Goal: Book appointment/travel/reservation

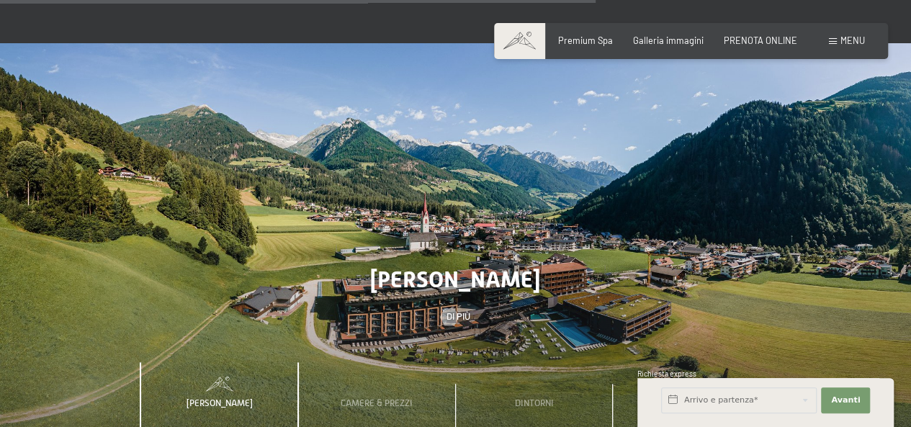
scroll to position [3534, 0]
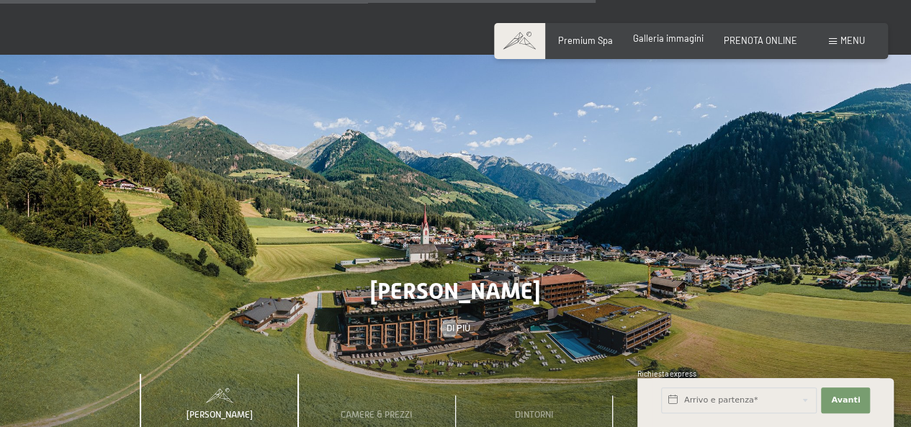
click at [654, 43] on span "Galleria immagini" at bounding box center [668, 38] width 71 height 12
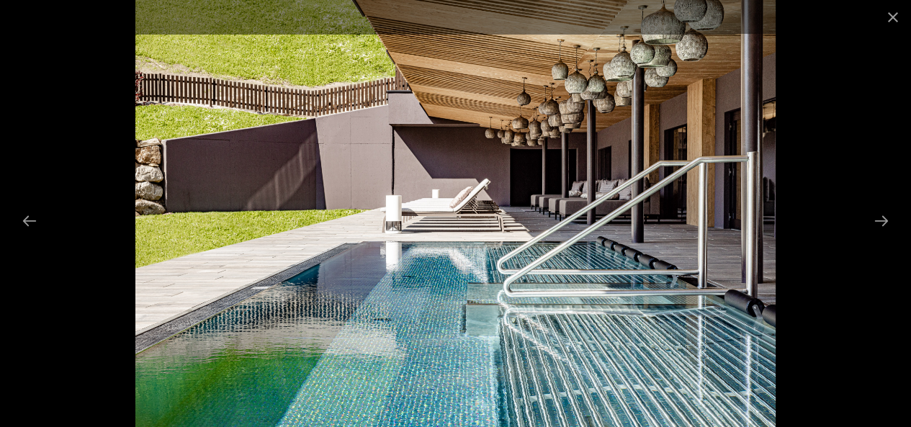
click at [885, 221] on button "Next slide" at bounding box center [882, 221] width 30 height 28
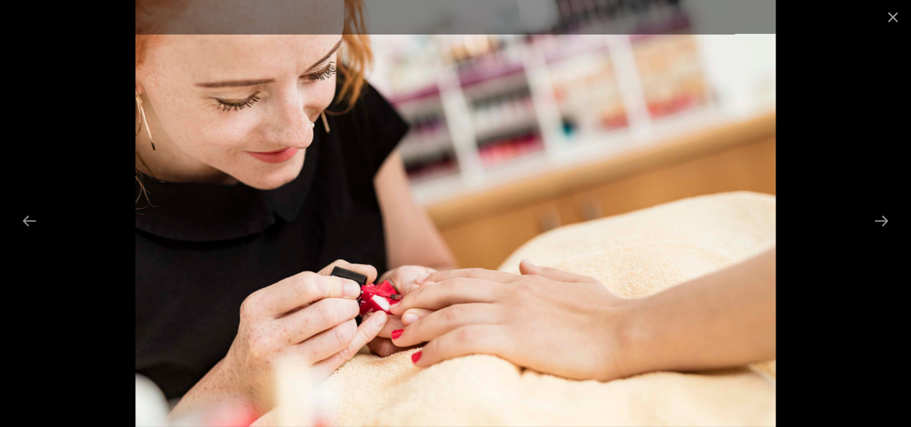
click at [885, 221] on button "Next slide" at bounding box center [882, 221] width 30 height 28
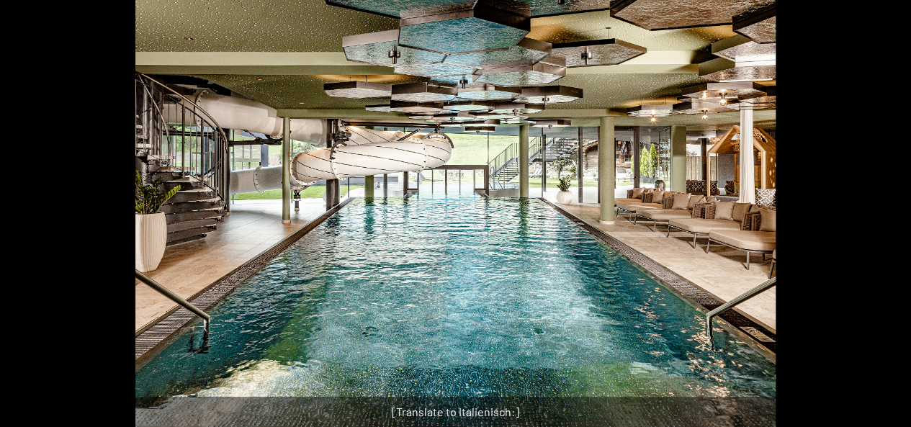
click at [885, 221] on button "Next slide" at bounding box center [889, 221] width 30 height 28
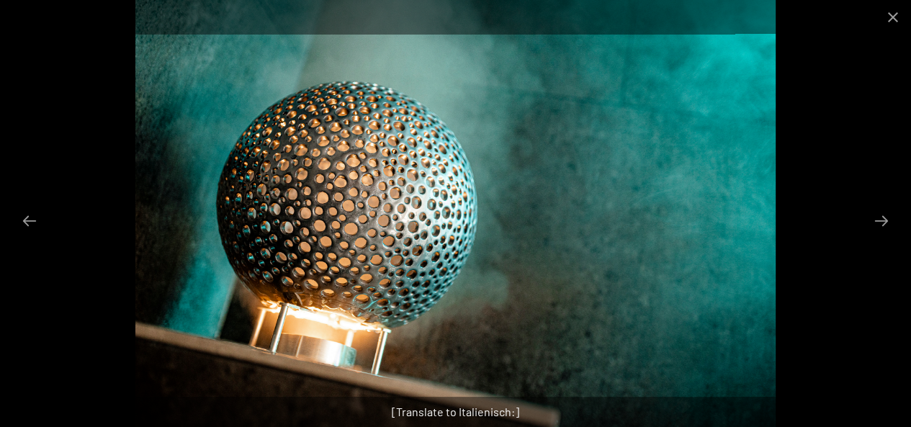
click at [885, 221] on button "Next slide" at bounding box center [882, 221] width 30 height 28
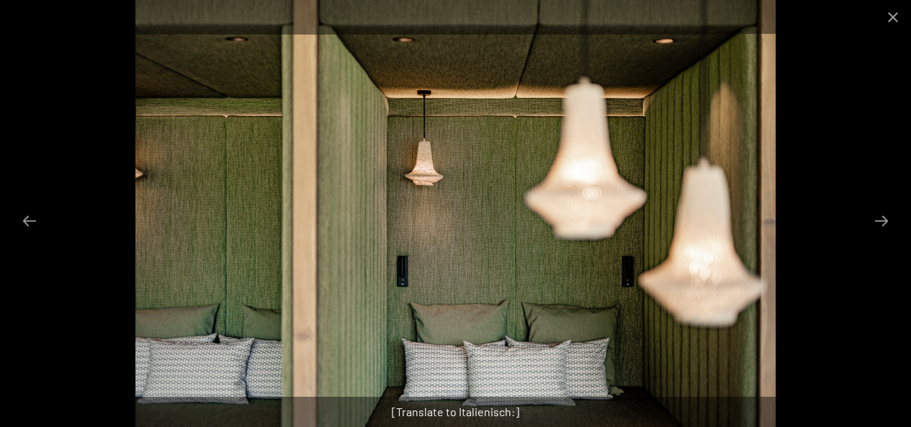
click at [885, 221] on button "Next slide" at bounding box center [882, 221] width 30 height 28
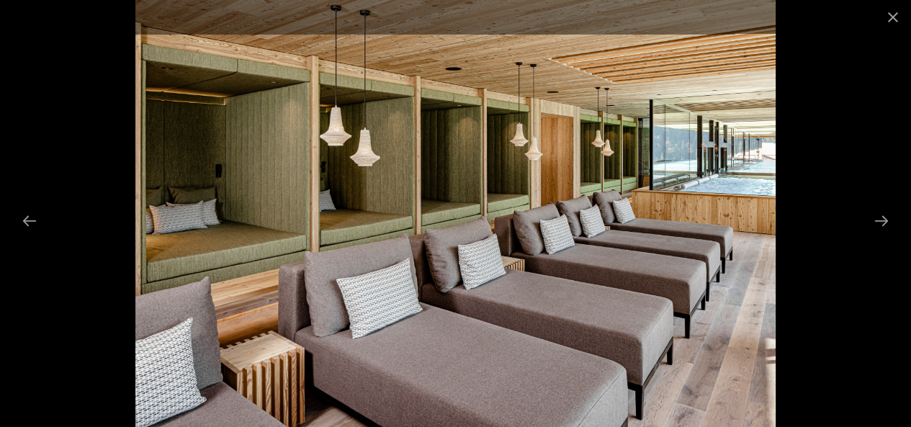
click at [885, 221] on button "Next slide" at bounding box center [882, 221] width 30 height 28
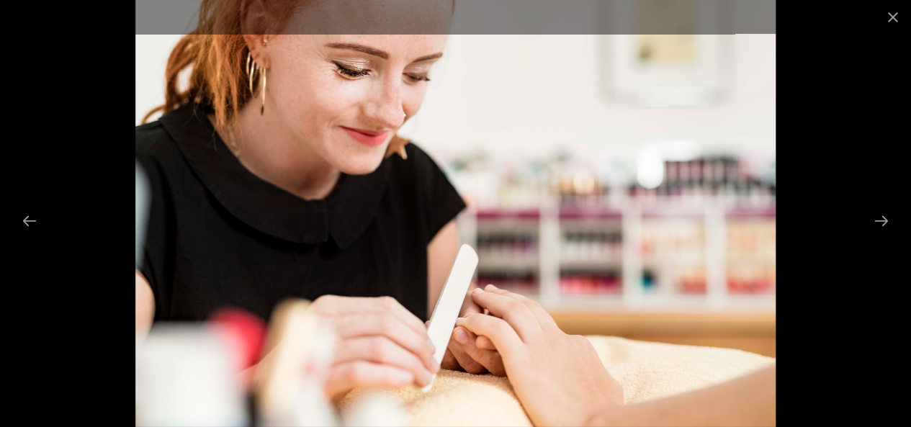
click at [885, 221] on button "Next slide" at bounding box center [882, 221] width 30 height 28
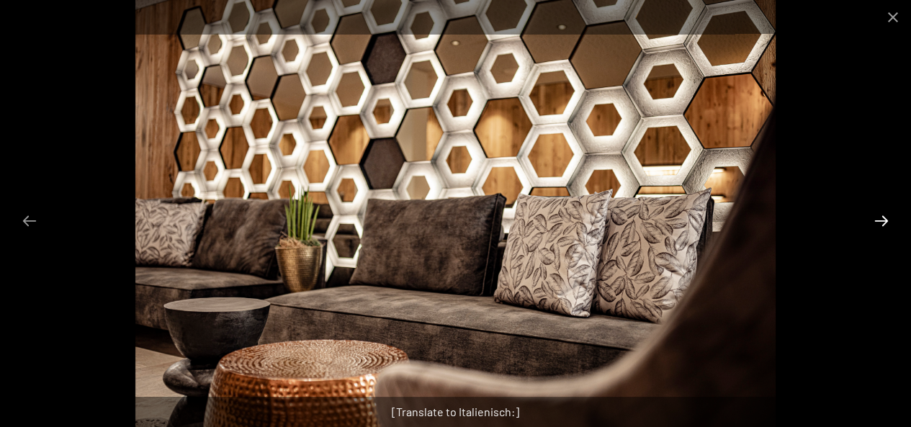
click at [883, 215] on button "Next slide" at bounding box center [882, 221] width 30 height 28
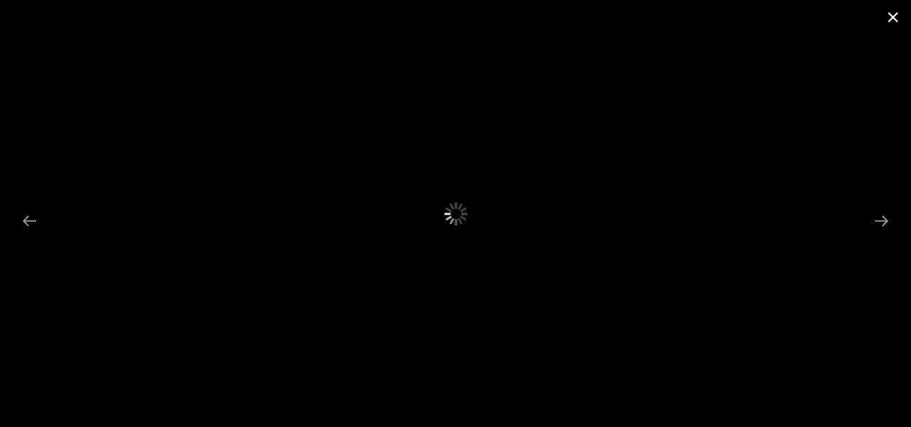
click at [895, 19] on button "Close gallery" at bounding box center [893, 17] width 36 height 34
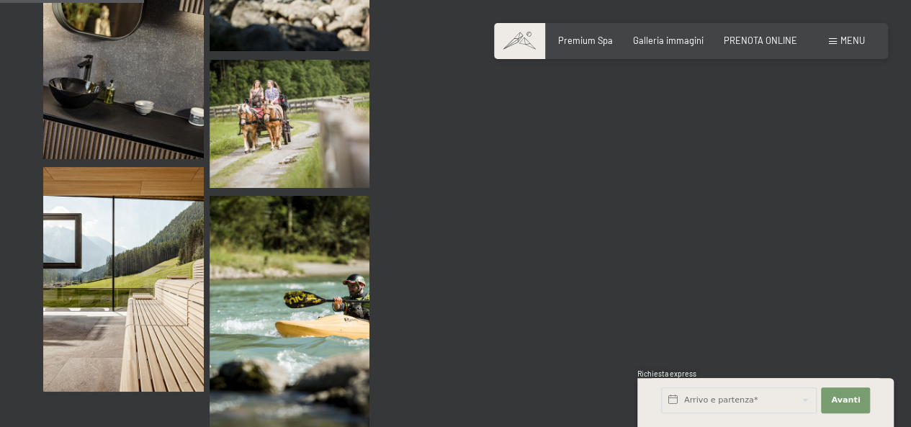
scroll to position [2017, 0]
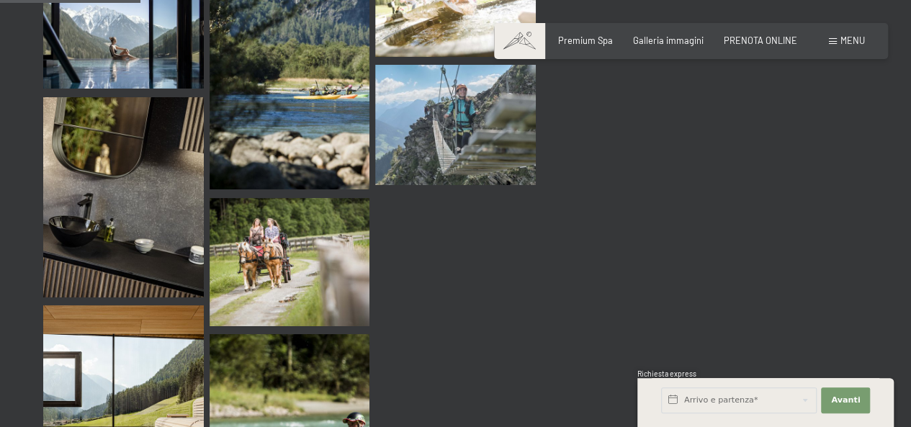
click at [850, 45] on span "Menu" at bounding box center [853, 41] width 24 height 12
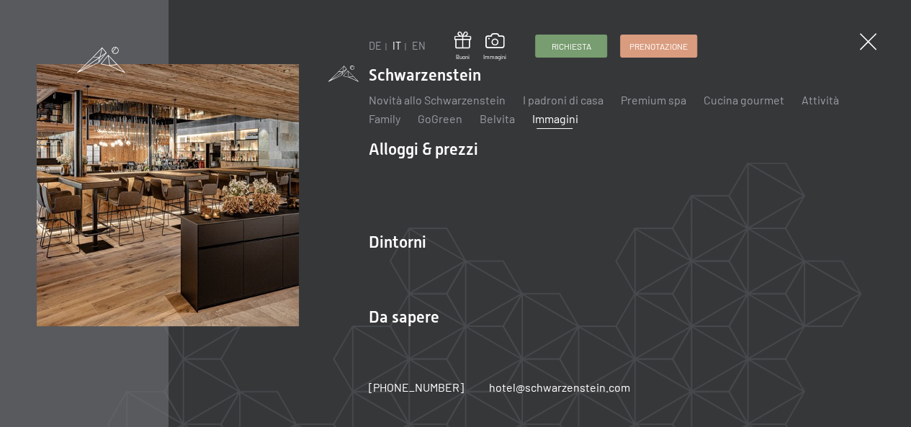
scroll to position [2036, 0]
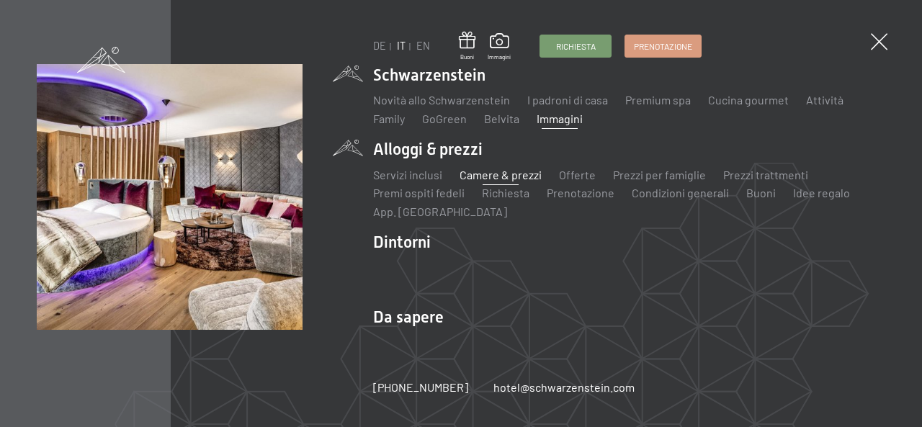
click at [466, 173] on link "Camere & prezzi" at bounding box center [501, 175] width 82 height 14
click at [635, 173] on link "Prezzi per famiglie" at bounding box center [659, 175] width 93 height 14
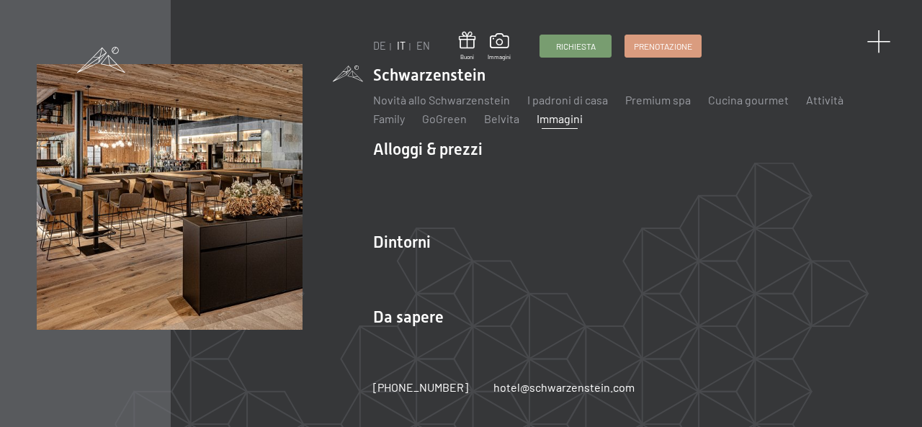
click at [878, 43] on span at bounding box center [879, 42] width 24 height 24
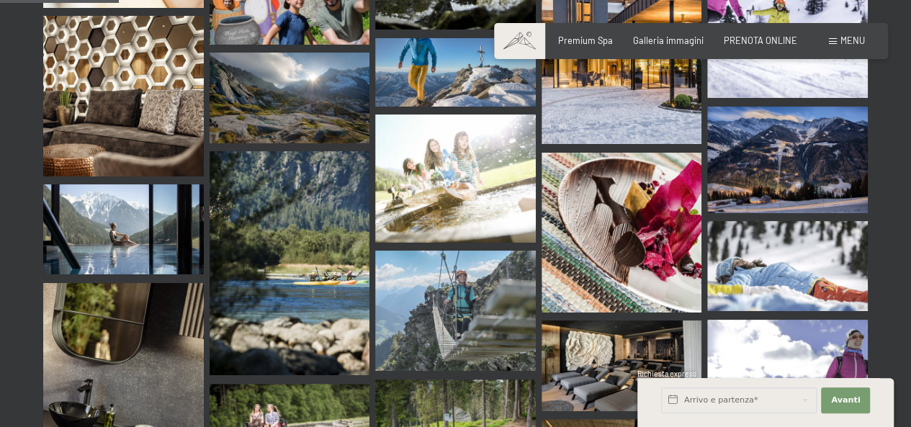
scroll to position [1676, 0]
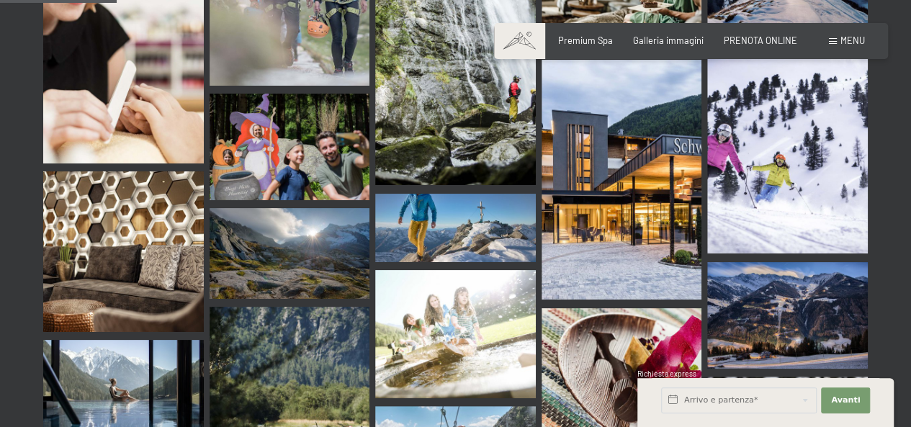
click at [841, 40] on span "Menu" at bounding box center [853, 41] width 24 height 12
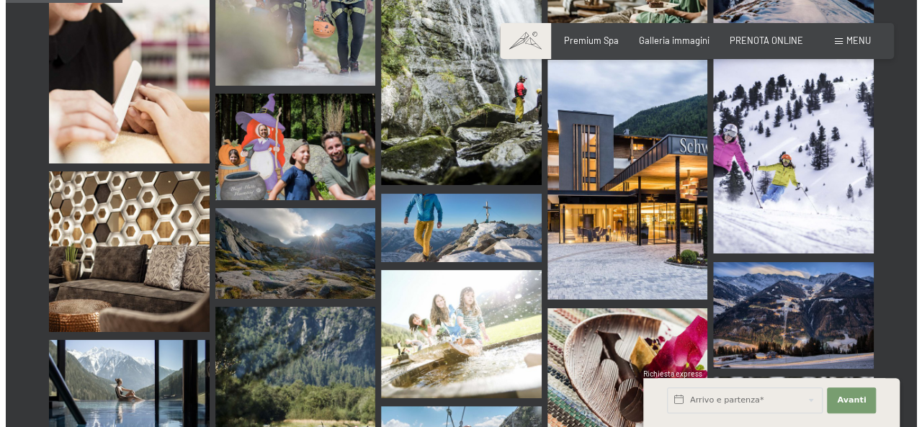
scroll to position [1690, 0]
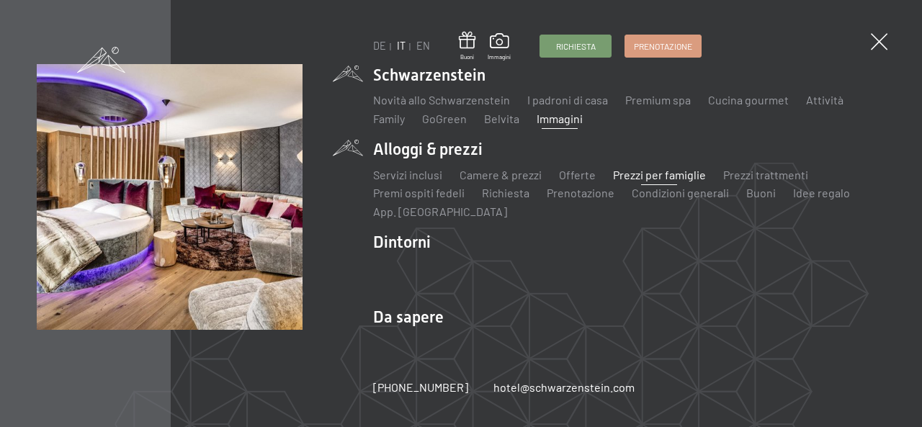
click at [636, 171] on link "Prezzi per famiglie" at bounding box center [659, 175] width 93 height 14
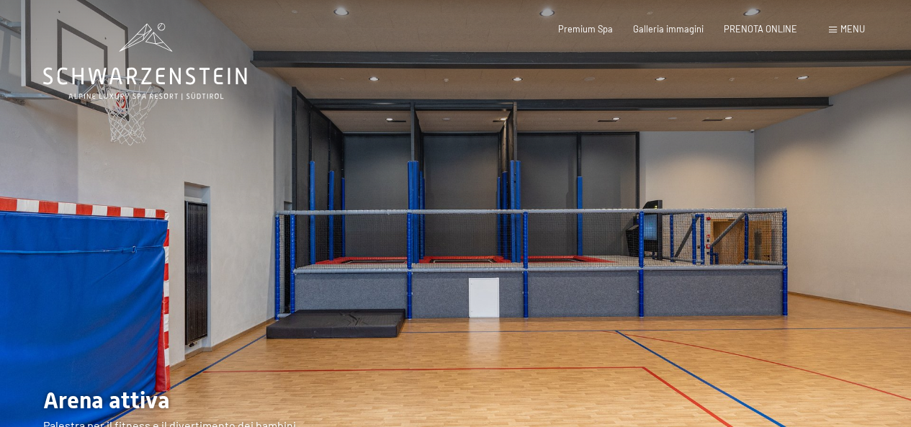
click at [856, 25] on span "Menu" at bounding box center [853, 29] width 24 height 12
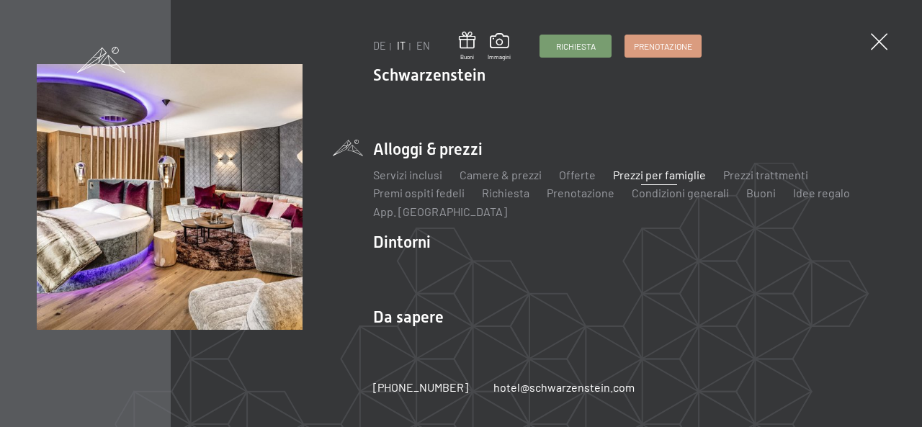
click at [620, 174] on link "Prezzi per famiglie" at bounding box center [659, 175] width 93 height 14
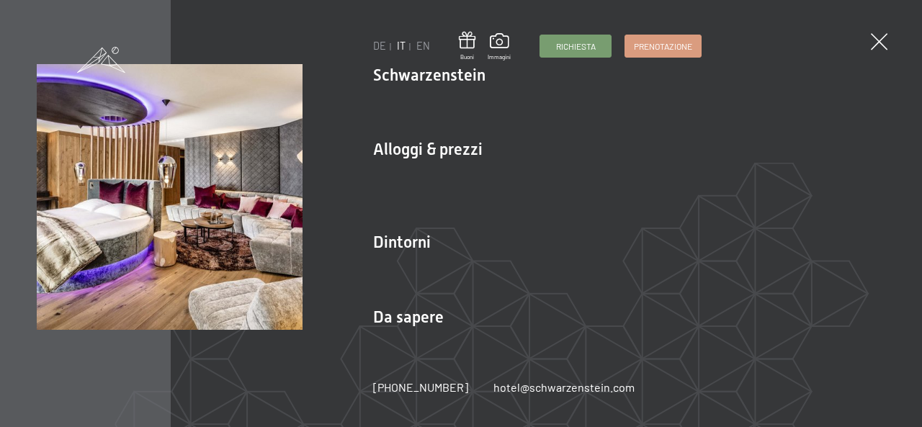
drag, startPoint x: 17, startPoint y: 420, endPoint x: 19, endPoint y: 413, distance: 7.3
click at [17, 420] on div "DE IT EN Buoni Immagini Richiesta Prenotazione DE IT EN Schwarzenstein Novità a…" at bounding box center [461, 213] width 922 height 427
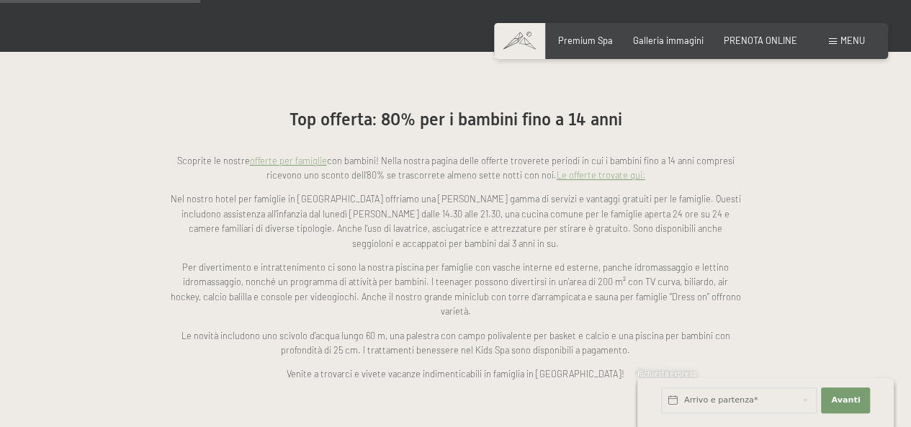
scroll to position [1153, 0]
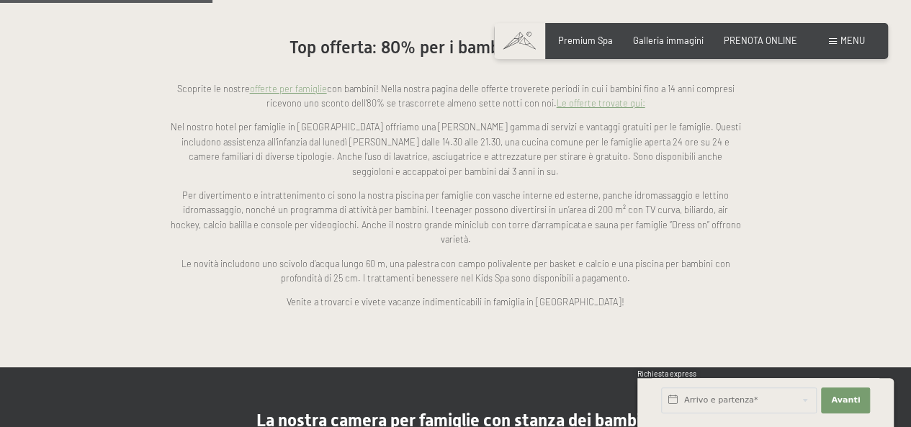
click at [568, 97] on link "Le offerte trovate qui:" at bounding box center [601, 103] width 89 height 12
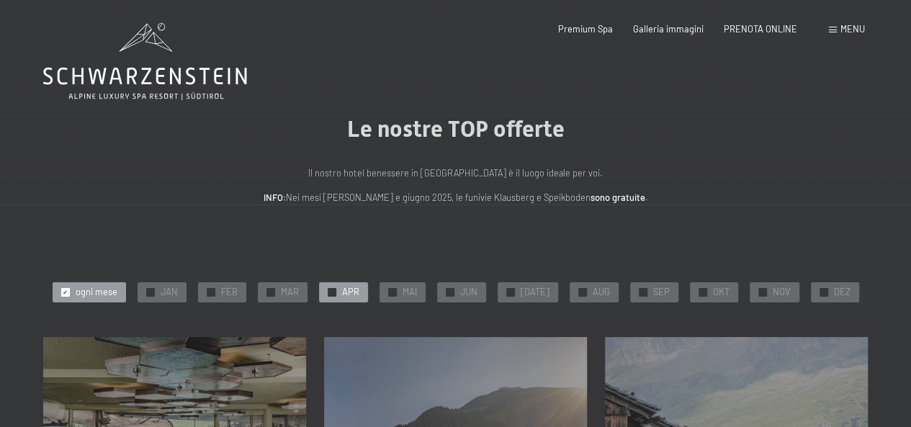
click at [344, 293] on div "✓ APR" at bounding box center [343, 292] width 49 height 20
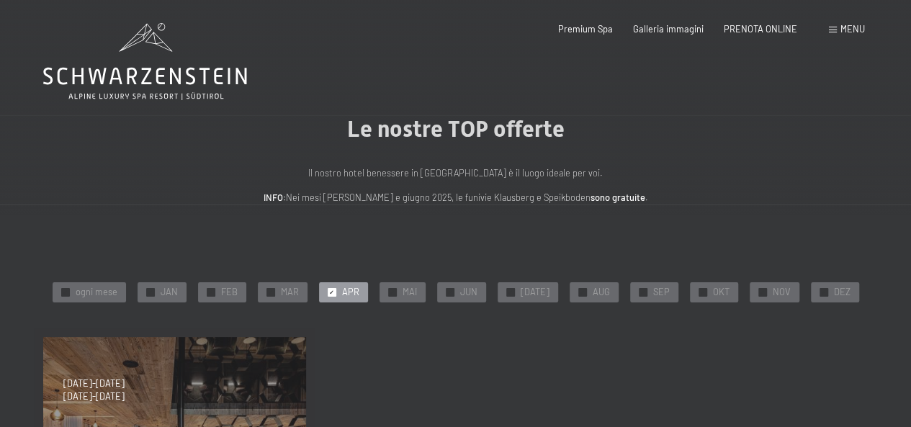
click at [838, 27] on div "Menu" at bounding box center [847, 29] width 36 height 13
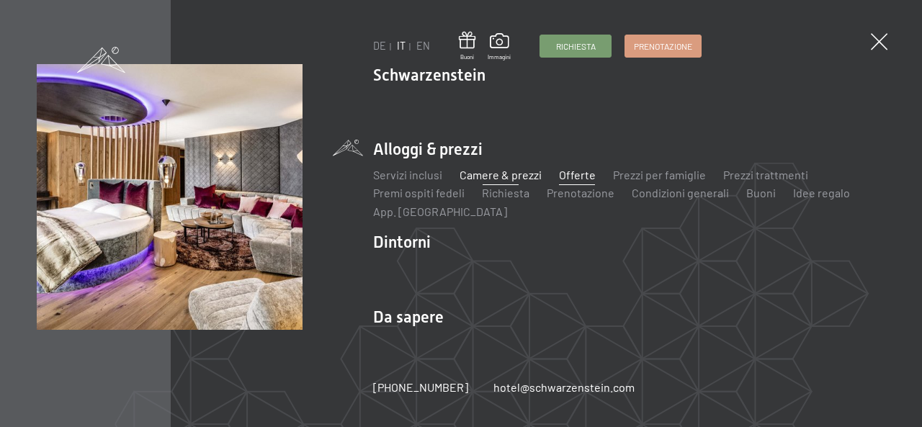
click at [492, 177] on link "Camere & prezzi" at bounding box center [501, 175] width 82 height 14
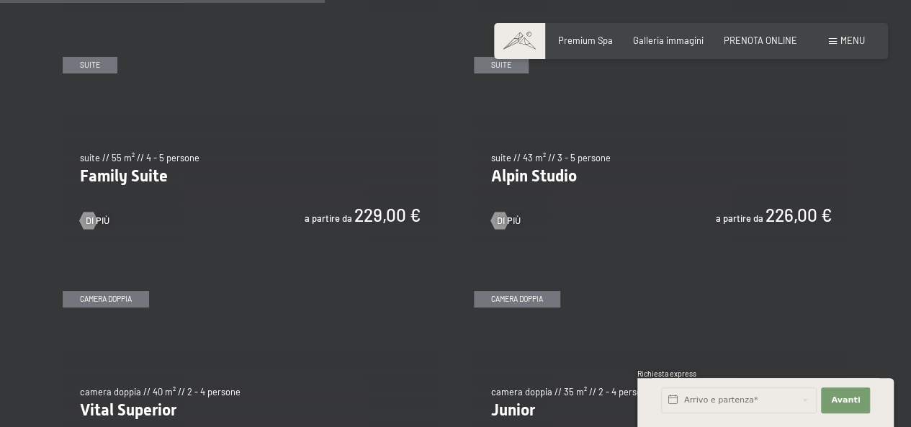
scroll to position [1297, 0]
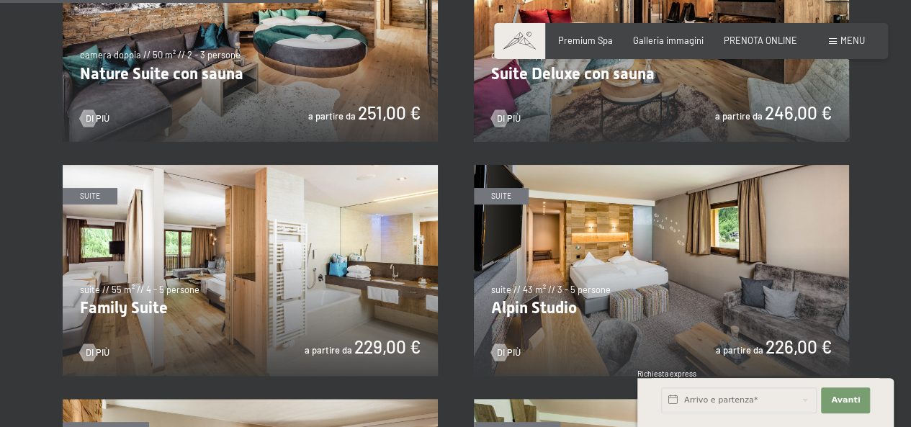
click at [607, 267] on img at bounding box center [661, 270] width 375 height 211
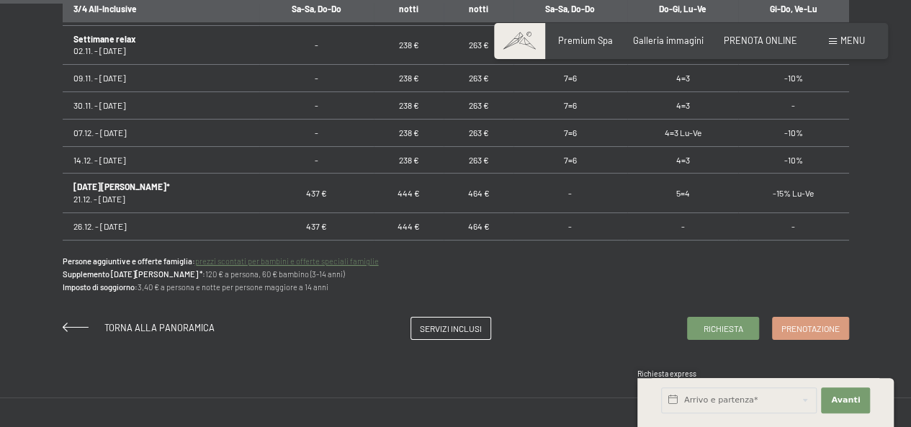
scroll to position [952, 0]
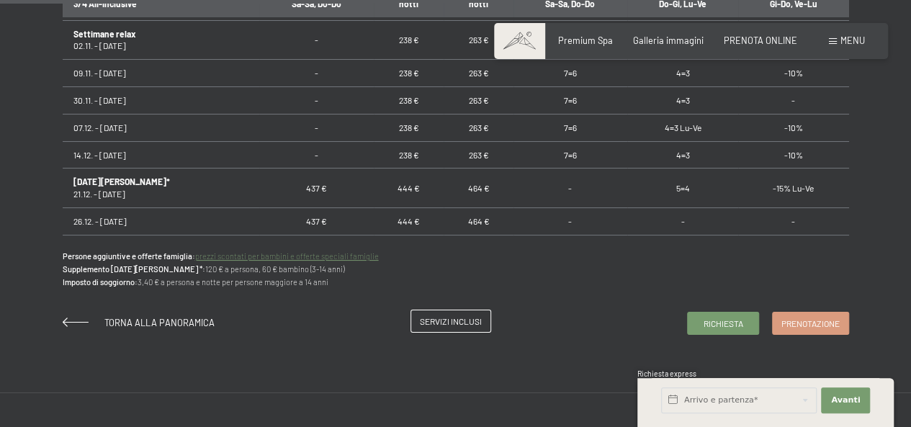
click at [432, 325] on span "Servizi inclusi" at bounding box center [451, 322] width 62 height 12
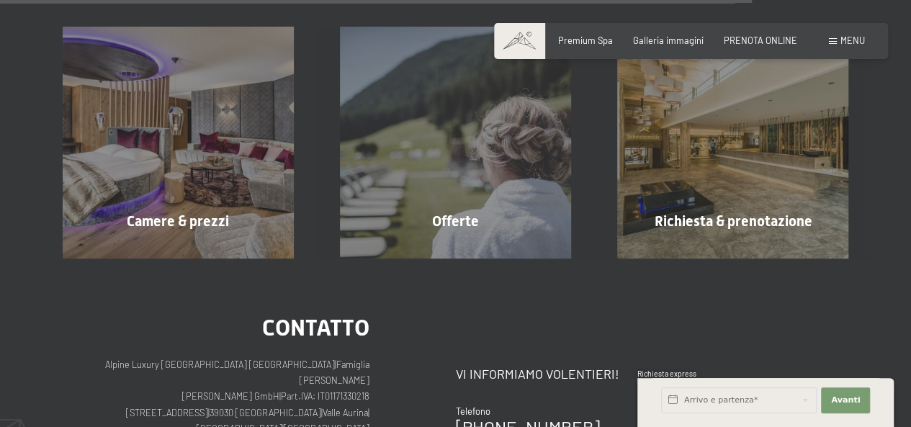
scroll to position [2017, 0]
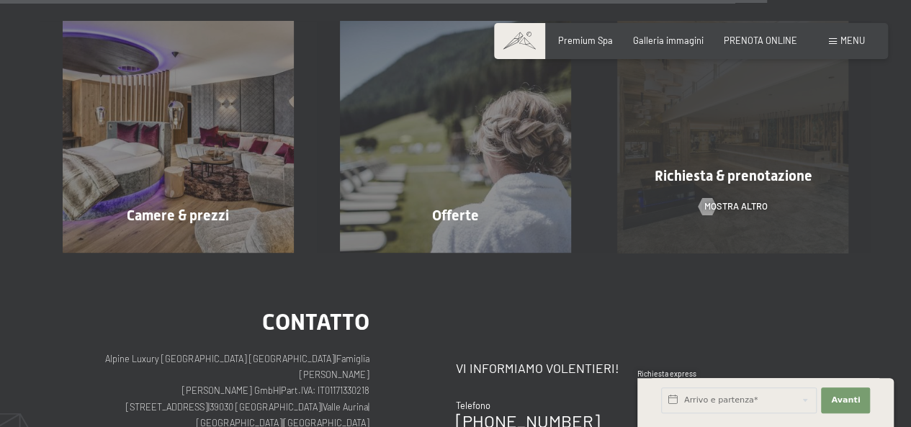
click at [713, 171] on span "Richiesta & prenotazione" at bounding box center [733, 175] width 158 height 17
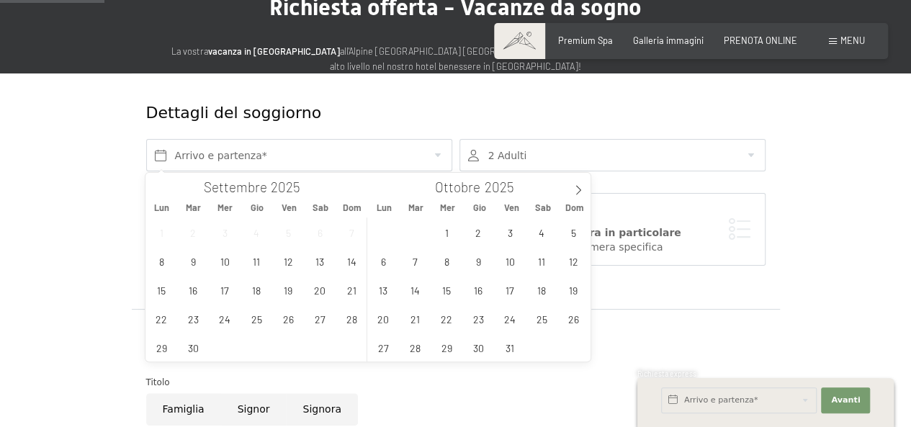
scroll to position [144, 0]
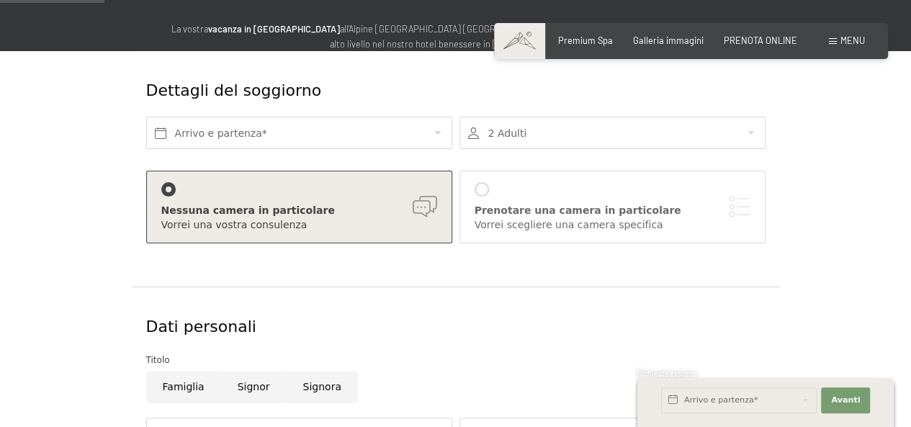
click at [42, 205] on div "Dettagli del soggiorno Arrivo e partenza* 2 Adulti 2 Adulti Più di 14 anni 0 Ba…" at bounding box center [455, 404] width 873 height 707
click at [288, 217] on div "Nessuna camera in particolare" at bounding box center [299, 211] width 276 height 14
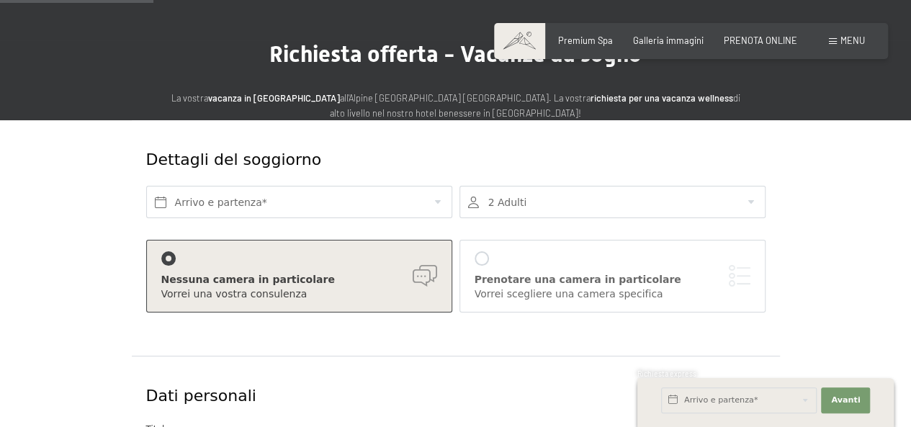
scroll to position [72, 0]
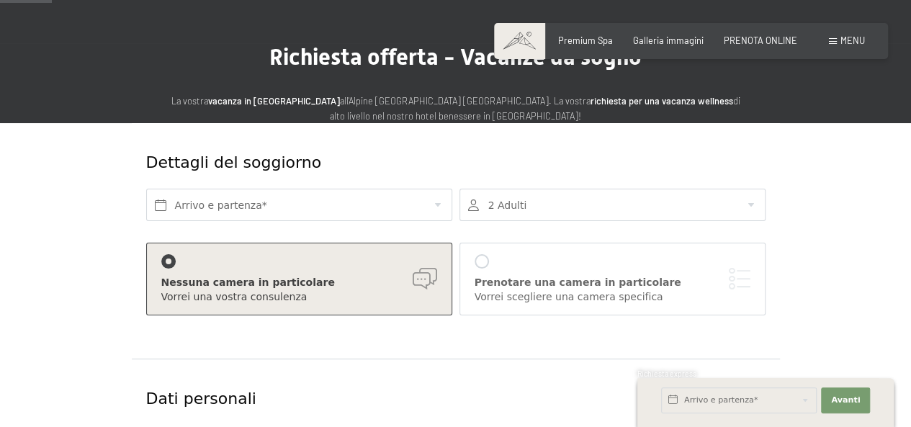
click at [166, 259] on div at bounding box center [168, 261] width 14 height 14
click at [431, 274] on div "Nessuna camera in particolare Vorrei una vostra consulenza" at bounding box center [299, 279] width 276 height 50
click at [251, 300] on div "Vorrei una vostra consulenza" at bounding box center [299, 297] width 276 height 14
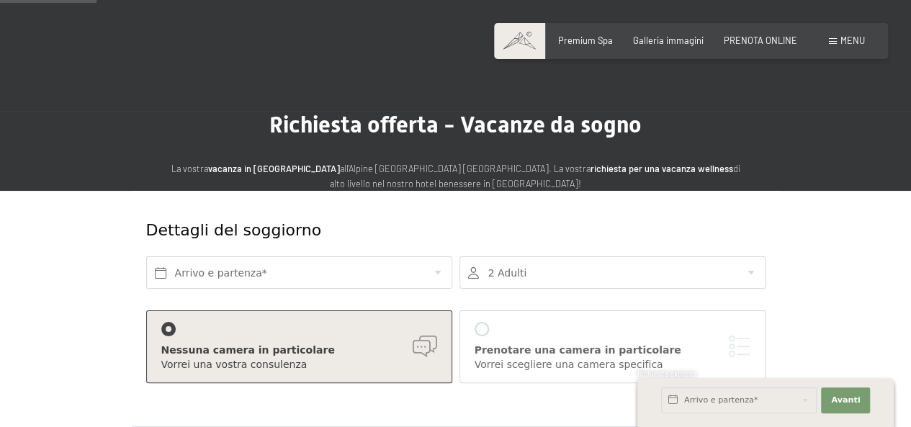
scroll to position [0, 0]
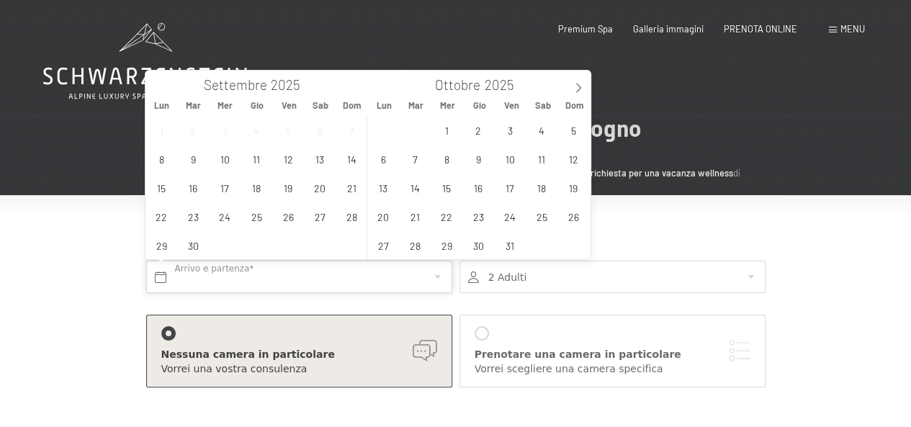
click at [390, 285] on input "text" at bounding box center [299, 277] width 306 height 32
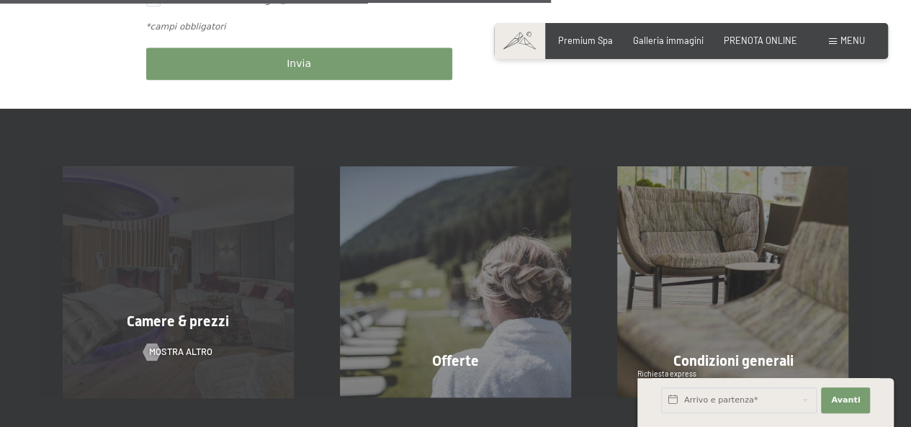
scroll to position [793, 0]
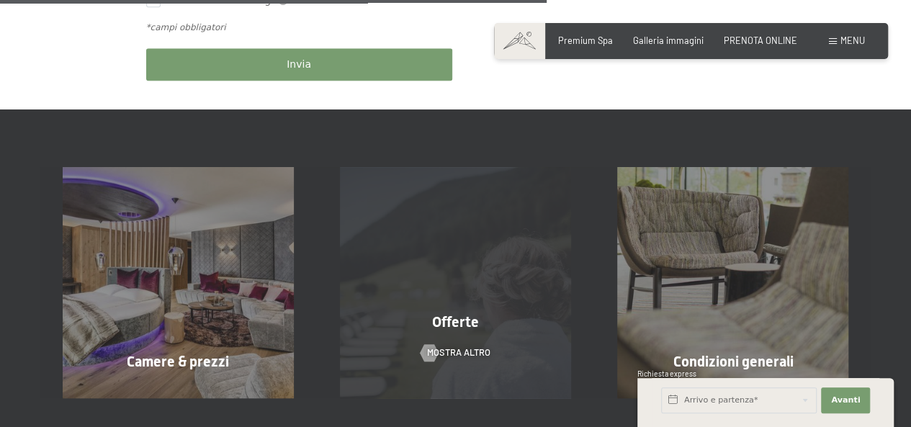
click at [458, 318] on span "Offerte" at bounding box center [455, 321] width 47 height 17
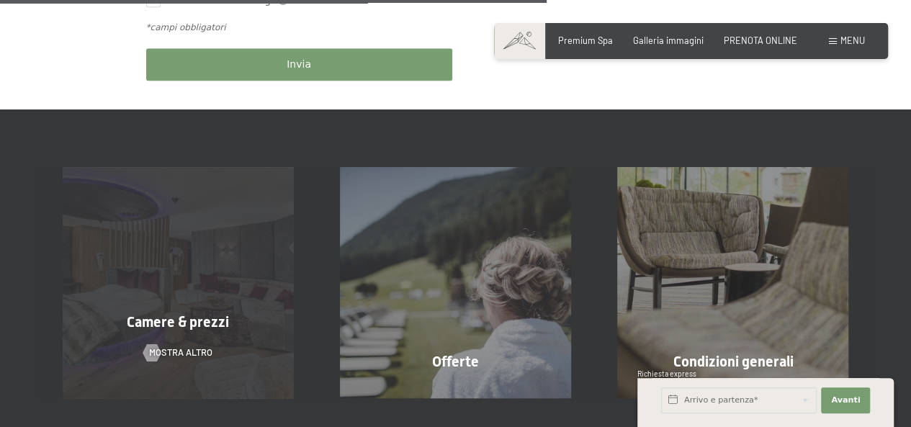
click at [186, 313] on span "Camere & prezzi" at bounding box center [178, 321] width 102 height 17
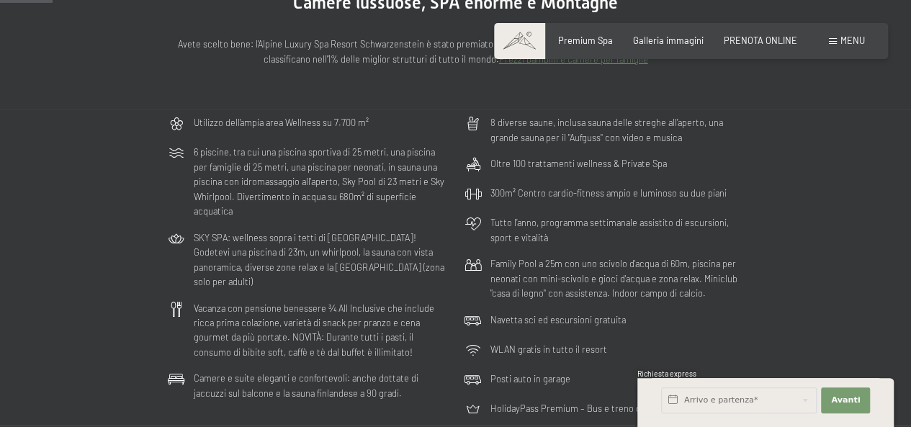
scroll to position [216, 0]
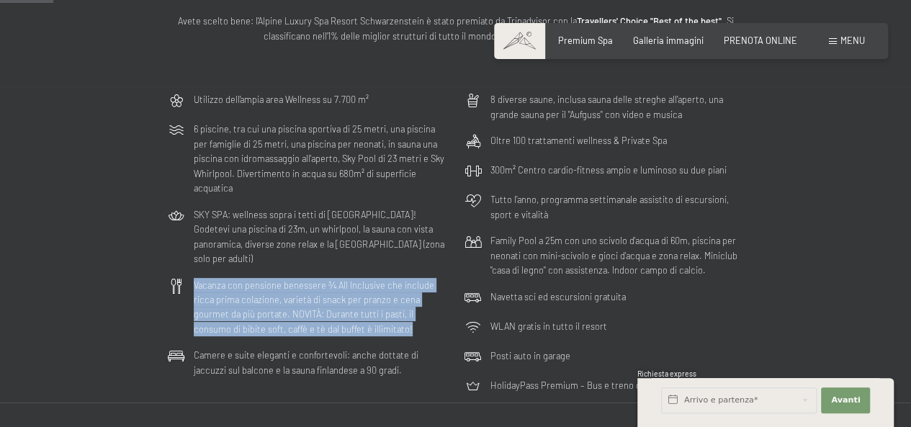
drag, startPoint x: 192, startPoint y: 266, endPoint x: 439, endPoint y: 321, distance: 253.1
click at [439, 321] on div "Vacanza con pensione benessere ¾ All Inclusive che include ricca prima colazion…" at bounding box center [307, 307] width 291 height 71
click at [340, 286] on p "Vacanza con pensione benessere ¾ All Inclusive che include ricca prima colazion…" at bounding box center [321, 307] width 254 height 59
drag, startPoint x: 192, startPoint y: 267, endPoint x: 436, endPoint y: 318, distance: 249.4
click at [436, 318] on div "Vacanza con pensione benessere ¾ All Inclusive che include ricca prima colazion…" at bounding box center [307, 307] width 291 height 71
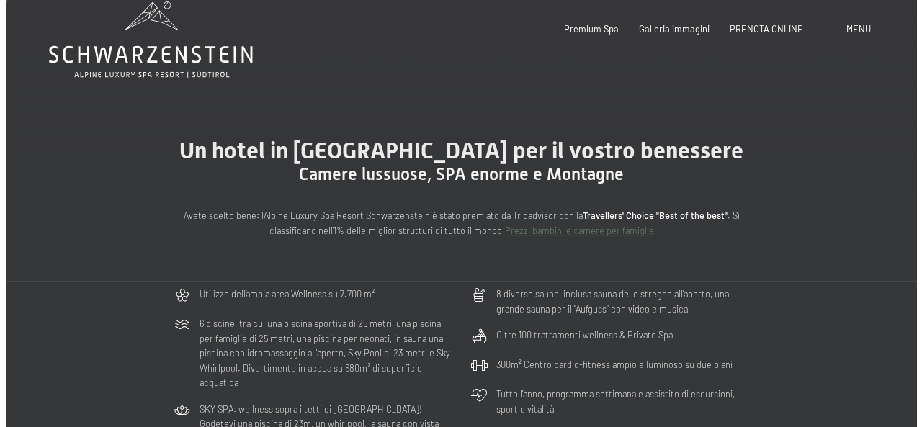
scroll to position [0, 0]
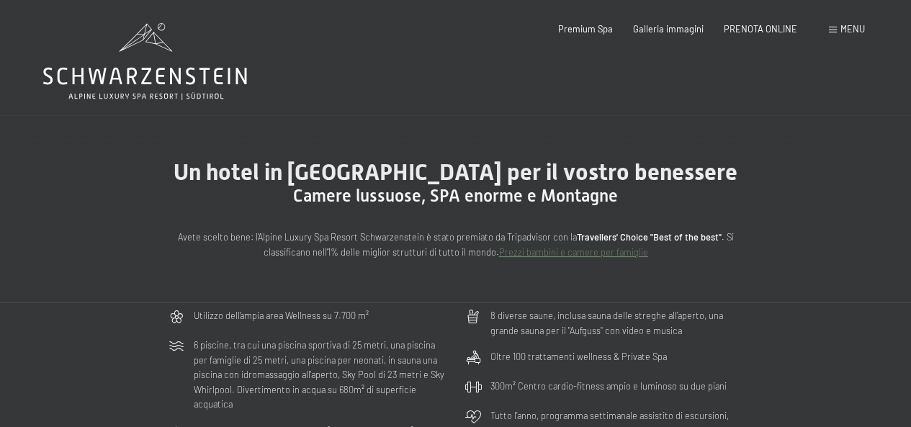
click at [832, 27] on span at bounding box center [833, 30] width 8 height 6
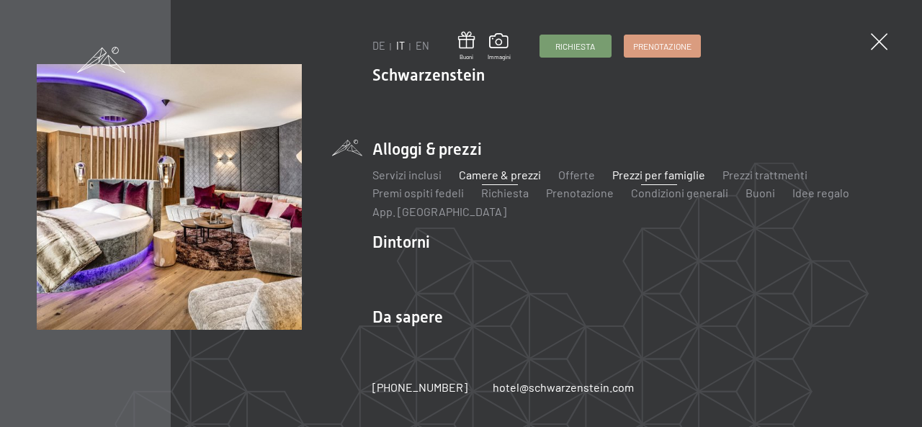
click at [620, 174] on link "Prezzi per famiglie" at bounding box center [659, 175] width 93 height 14
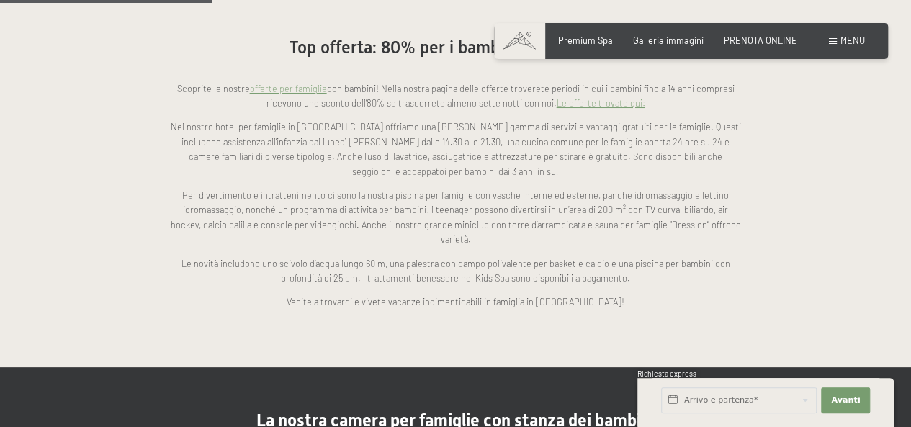
scroll to position [1081, 0]
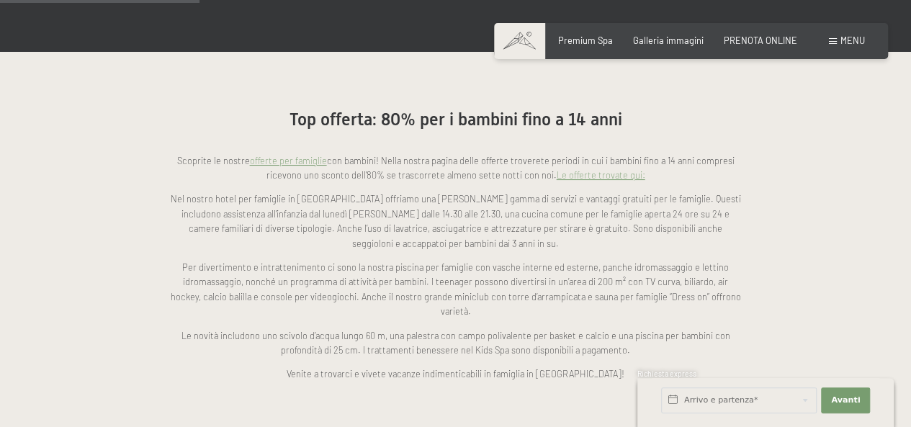
click at [305, 155] on link "offerte per famiglie" at bounding box center [288, 161] width 77 height 12
